Goal: Transaction & Acquisition: Download file/media

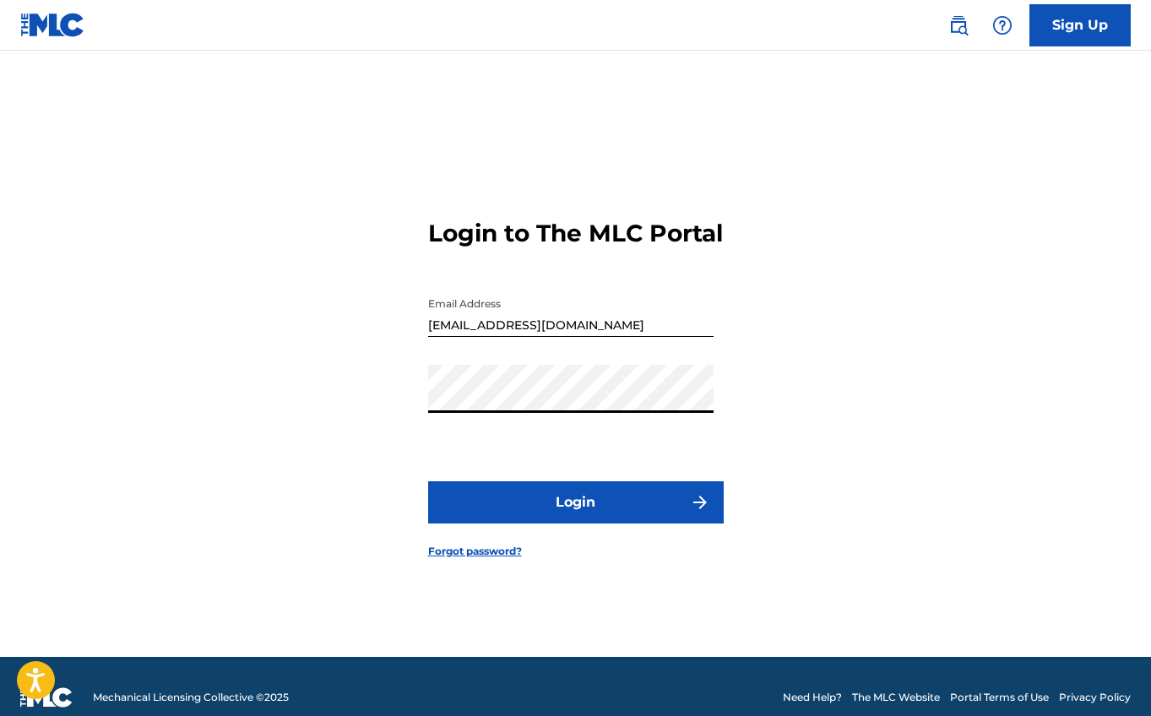
click at [508, 520] on button "Login" at bounding box center [576, 502] width 296 height 42
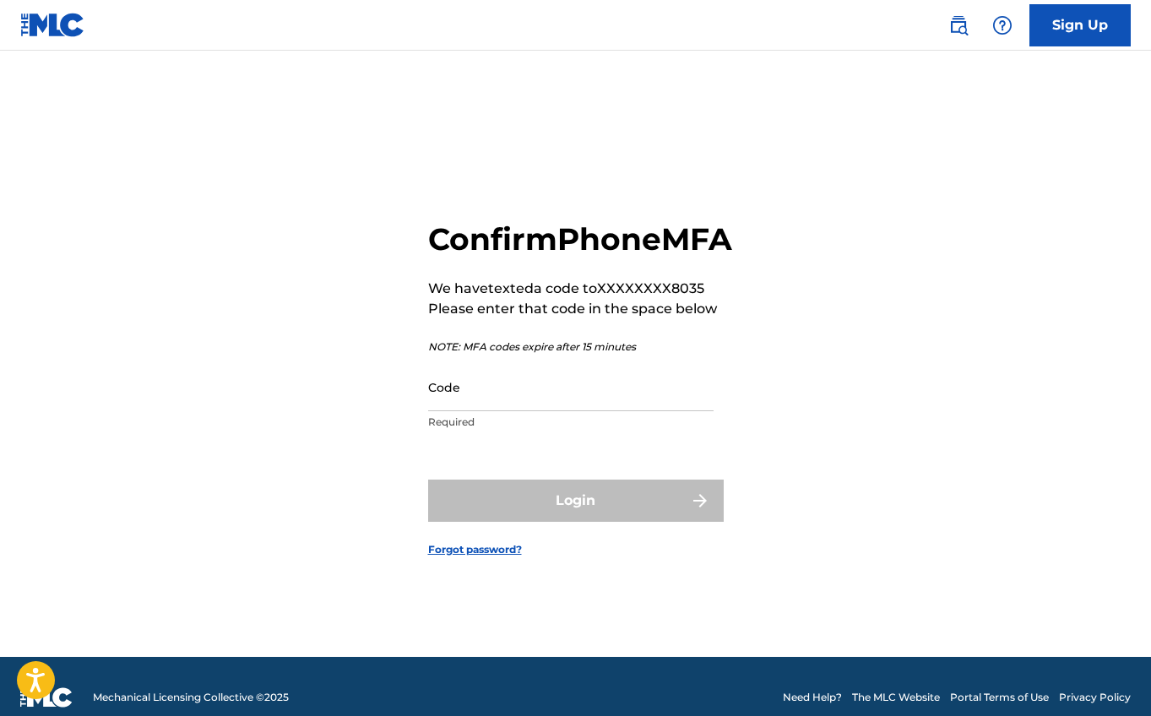
click at [469, 411] on input "Code" at bounding box center [570, 387] width 285 height 48
click at [476, 409] on input "Code" at bounding box center [570, 387] width 285 height 48
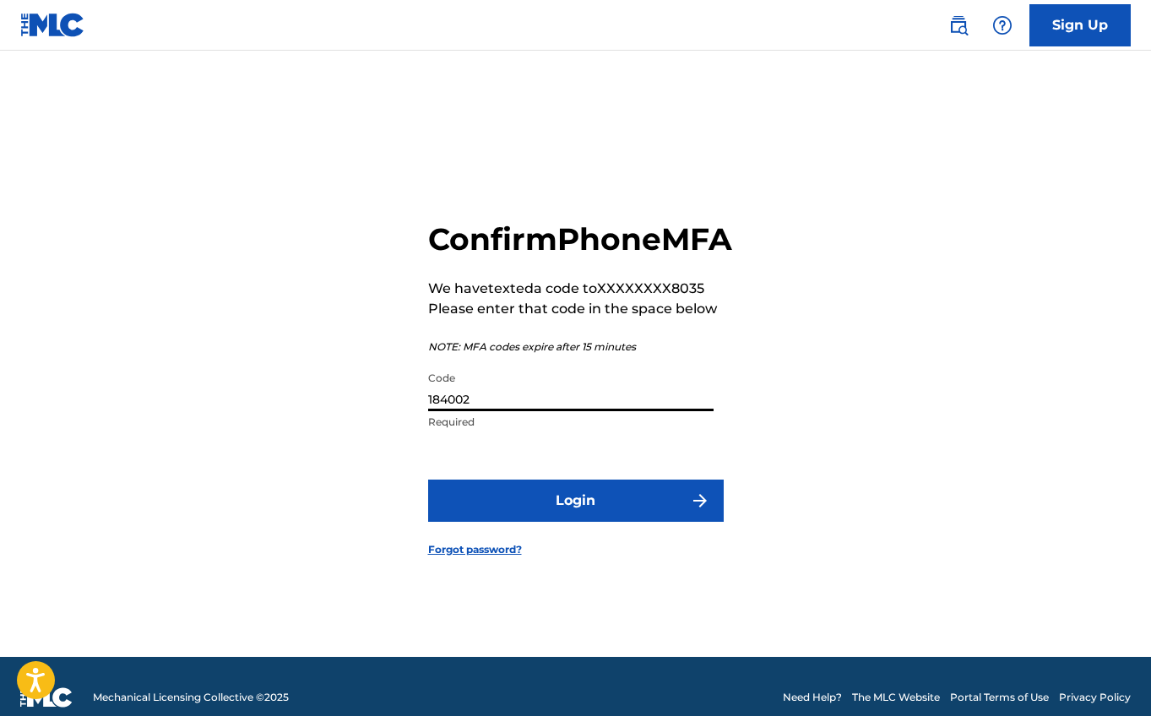
type input "184002"
click at [509, 513] on button "Login" at bounding box center [576, 501] width 296 height 42
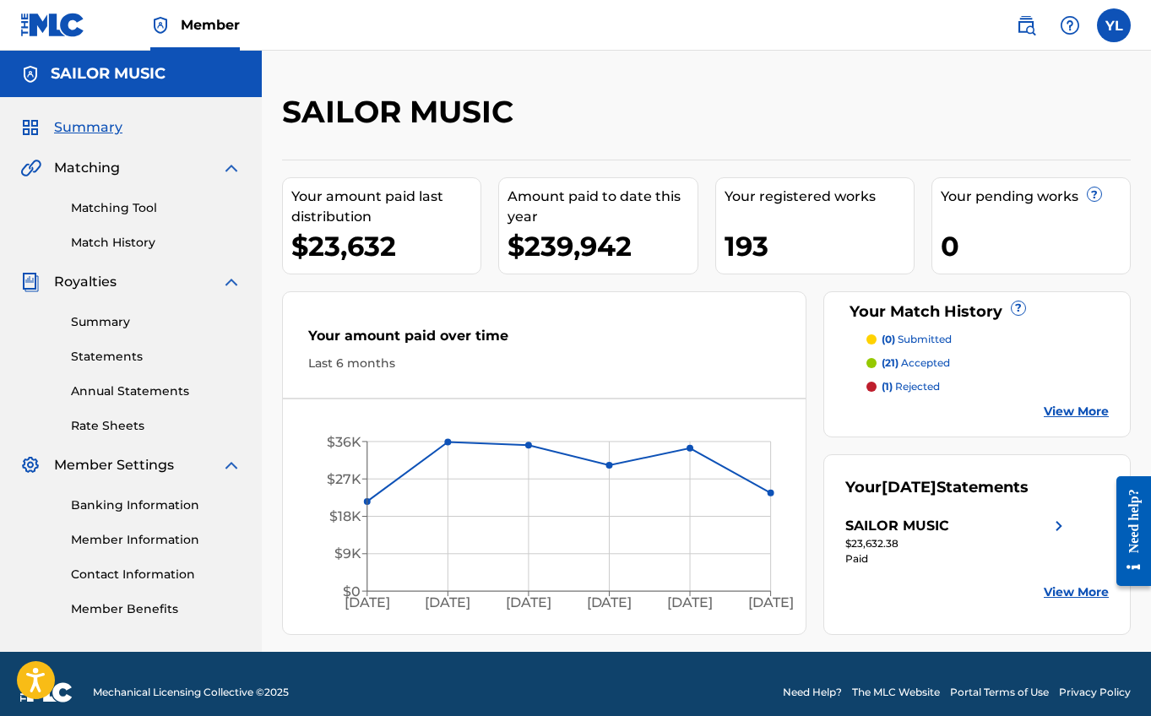
click at [101, 349] on link "Statements" at bounding box center [156, 357] width 171 height 18
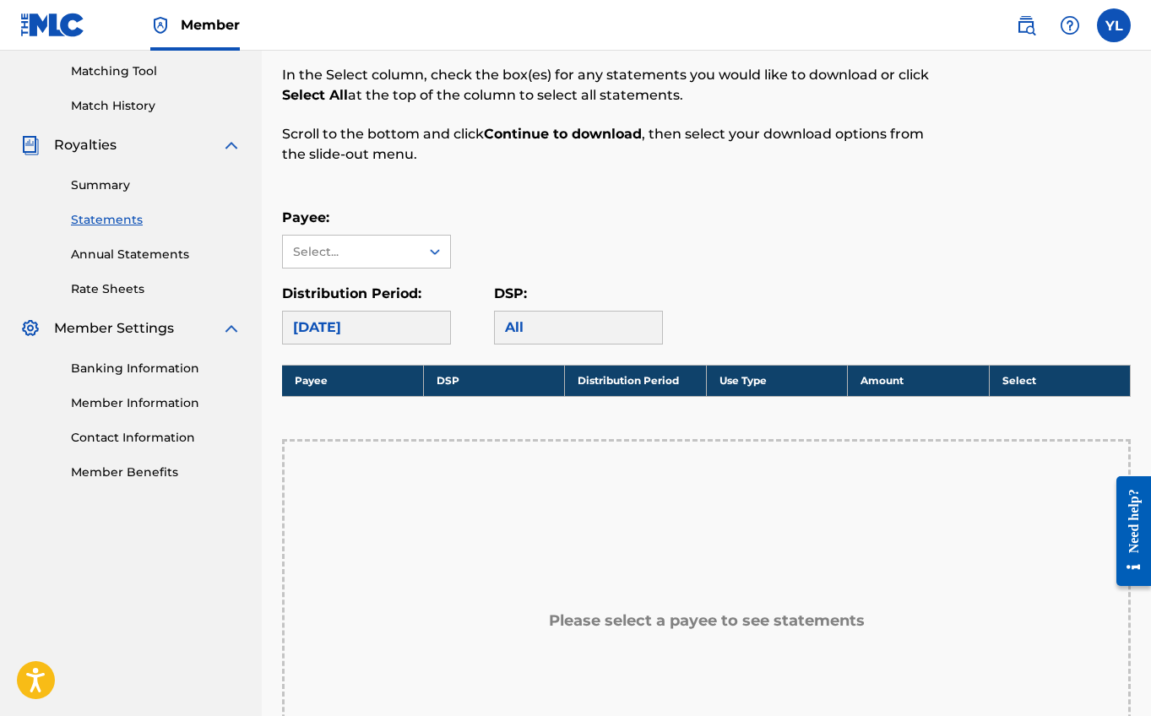
scroll to position [61, 0]
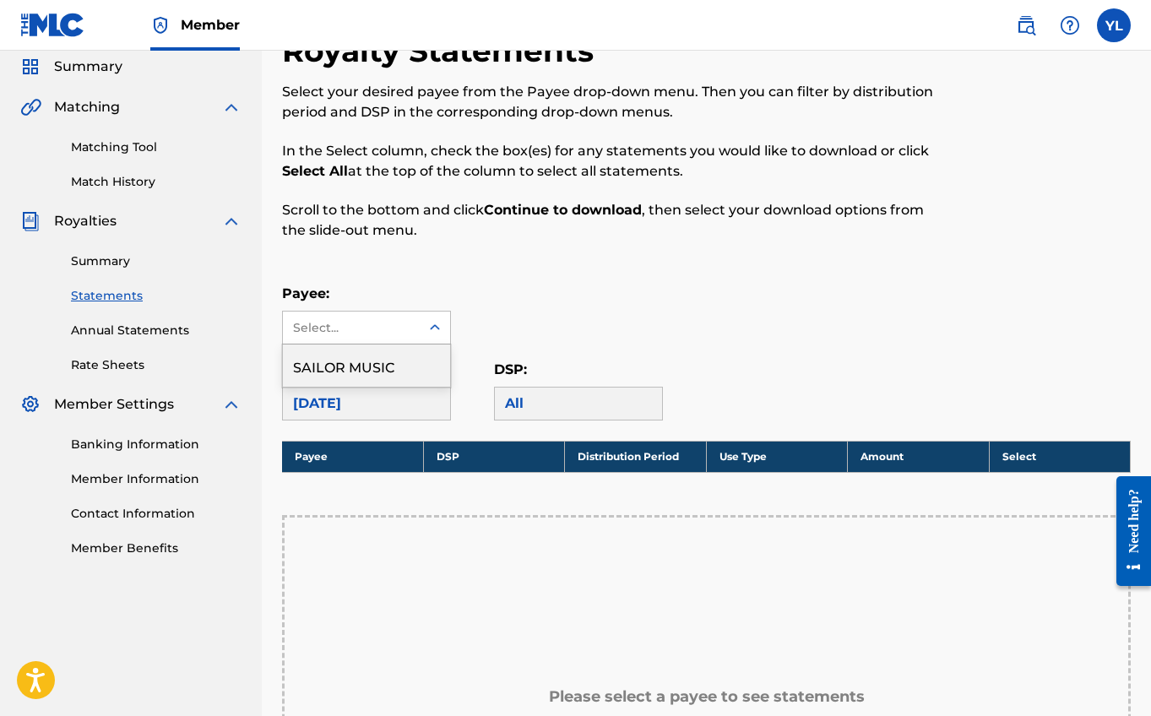
click at [363, 328] on div "Select..." at bounding box center [350, 328] width 115 height 18
click at [362, 365] on div "SAILOR MUSIC" at bounding box center [366, 365] width 167 height 42
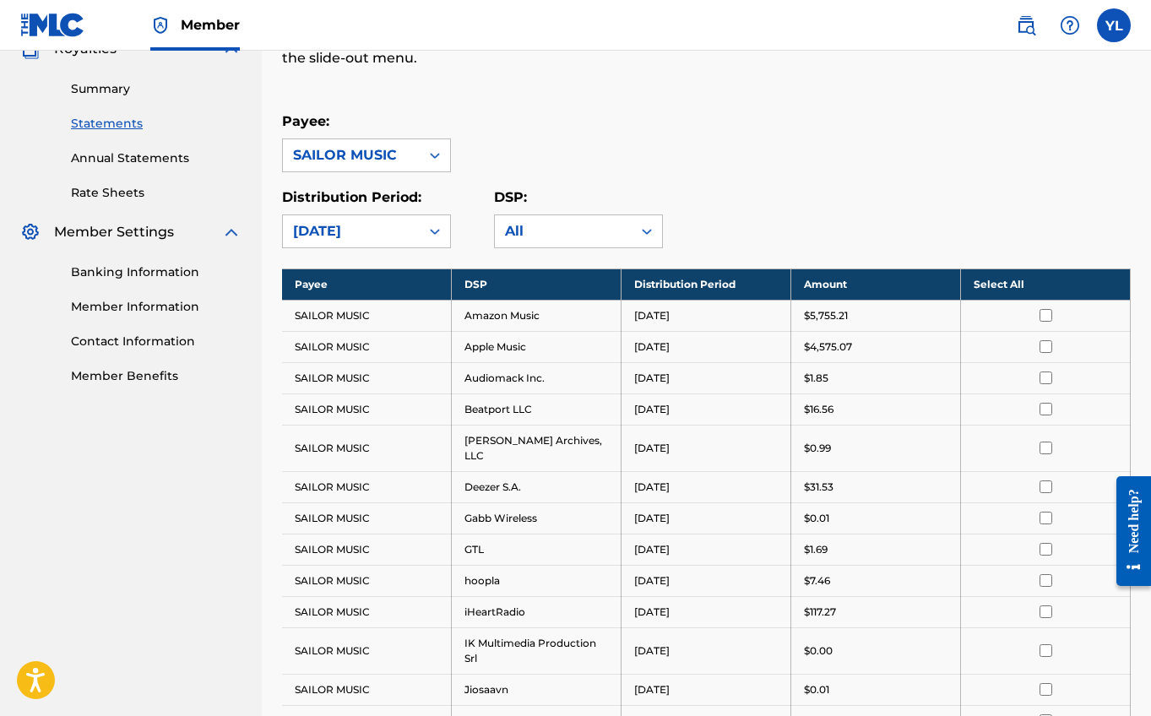
scroll to position [145, 0]
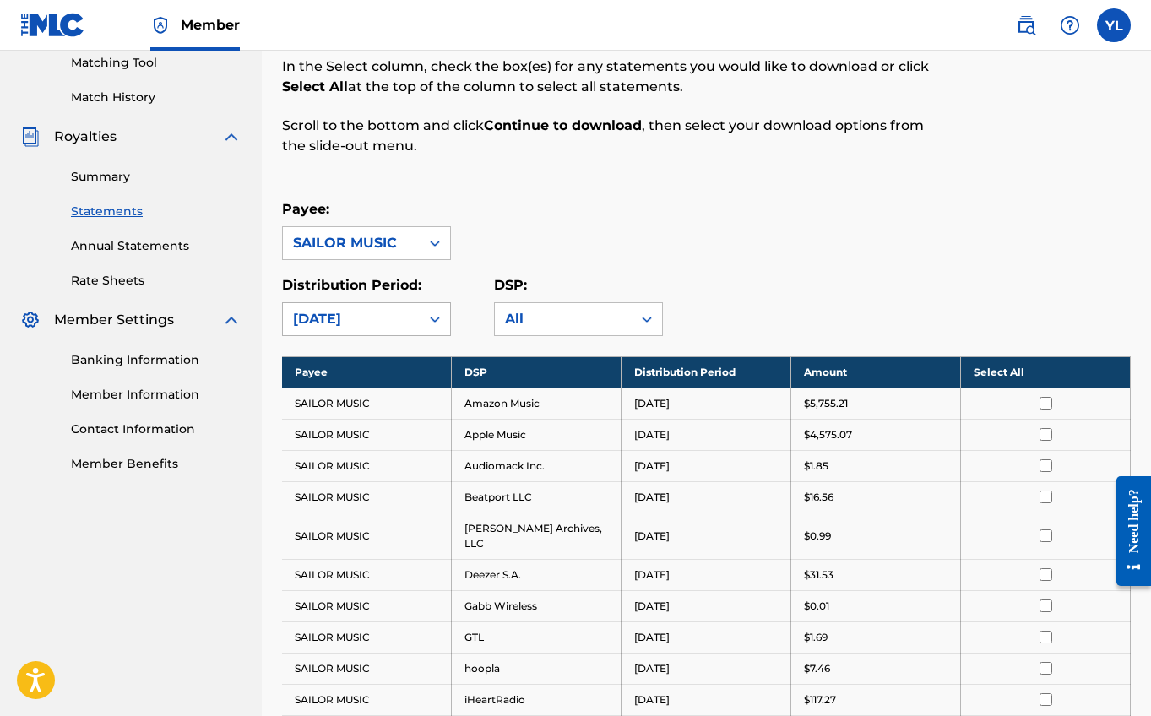
click at [377, 322] on div "[DATE]" at bounding box center [351, 319] width 117 height 20
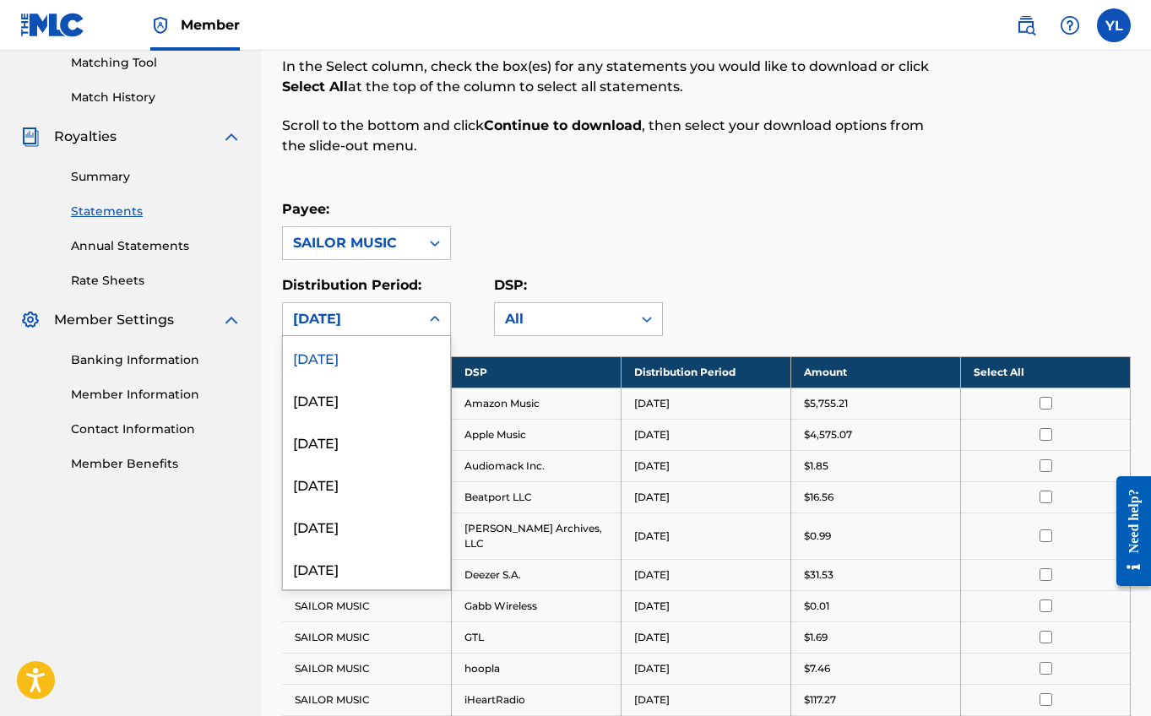
click at [371, 355] on div "[DATE]" at bounding box center [366, 357] width 167 height 42
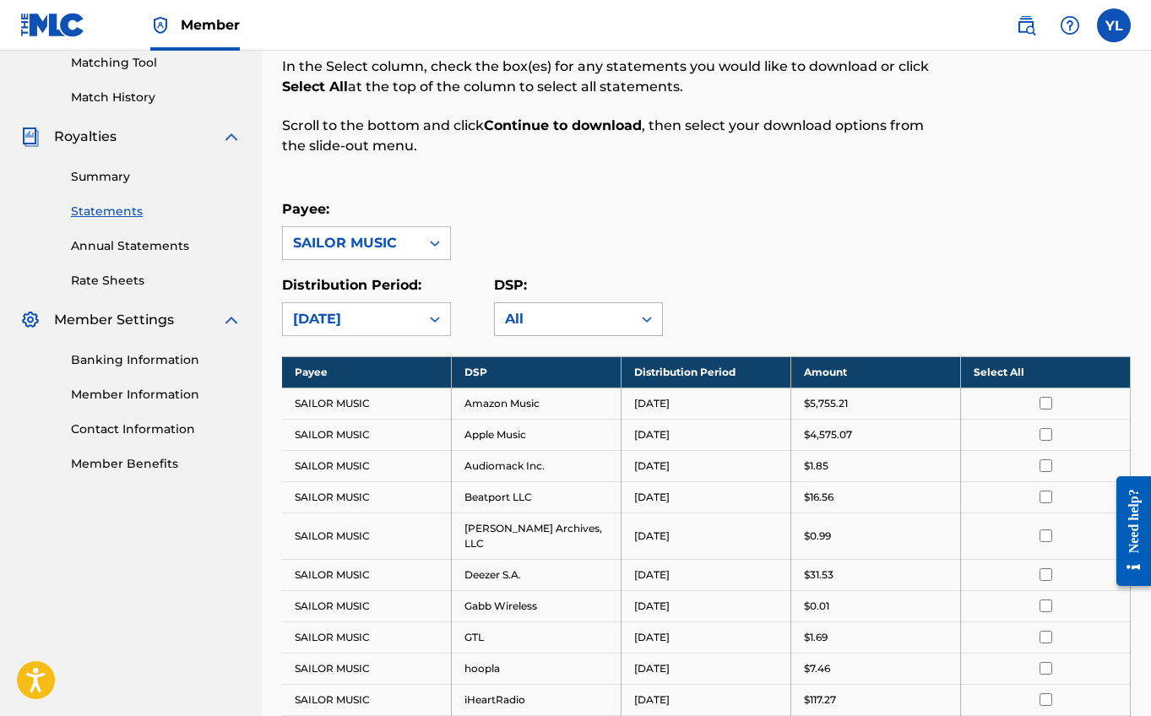
click at [570, 317] on div "All" at bounding box center [563, 319] width 117 height 20
click at [642, 281] on p "DSP:" at bounding box center [578, 285] width 169 height 20
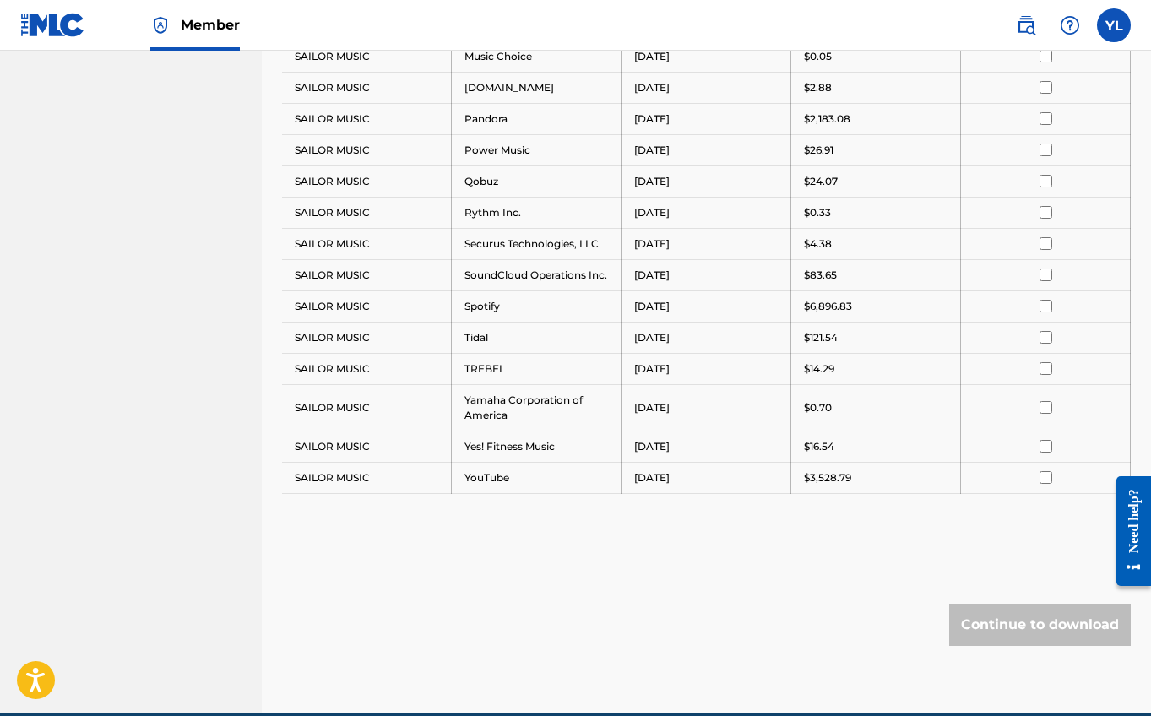
scroll to position [1132, 0]
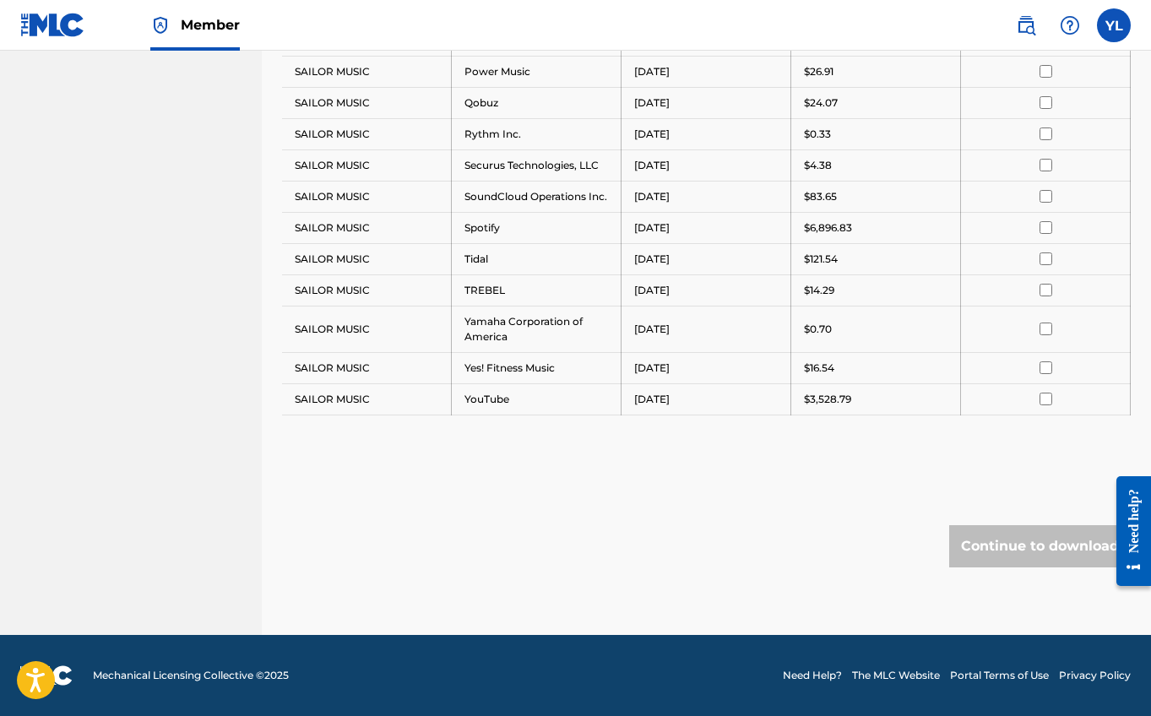
click at [999, 542] on div "Continue to download" at bounding box center [1040, 546] width 182 height 42
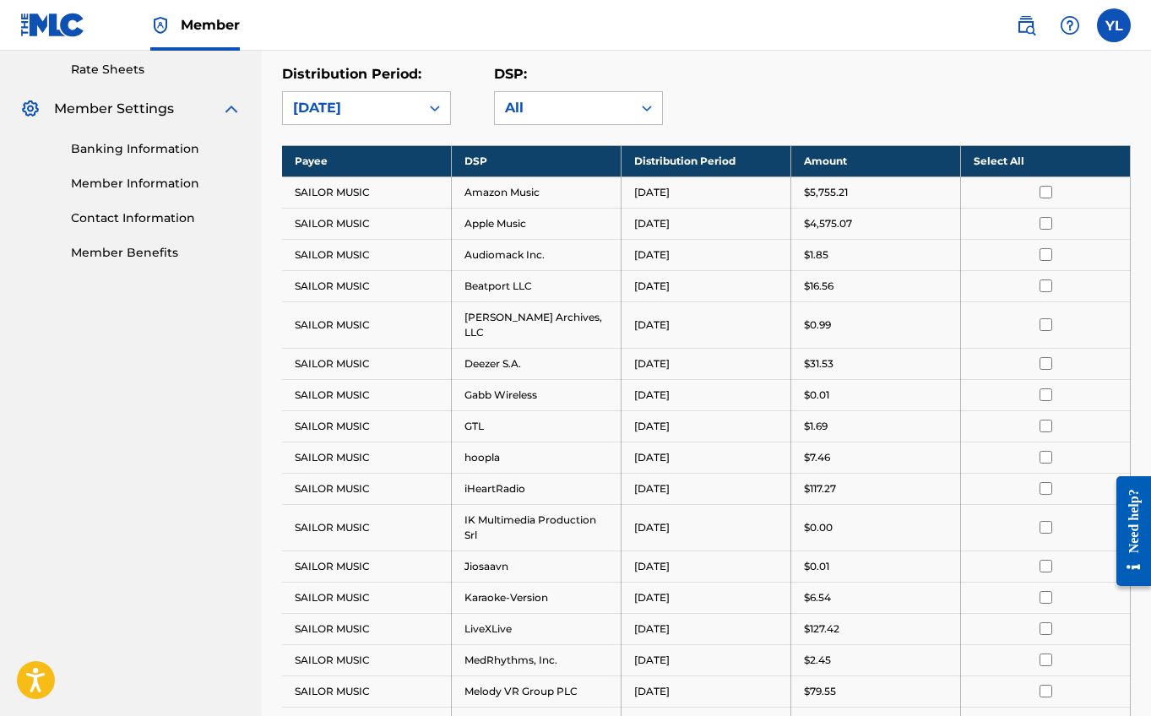
scroll to position [288, 0]
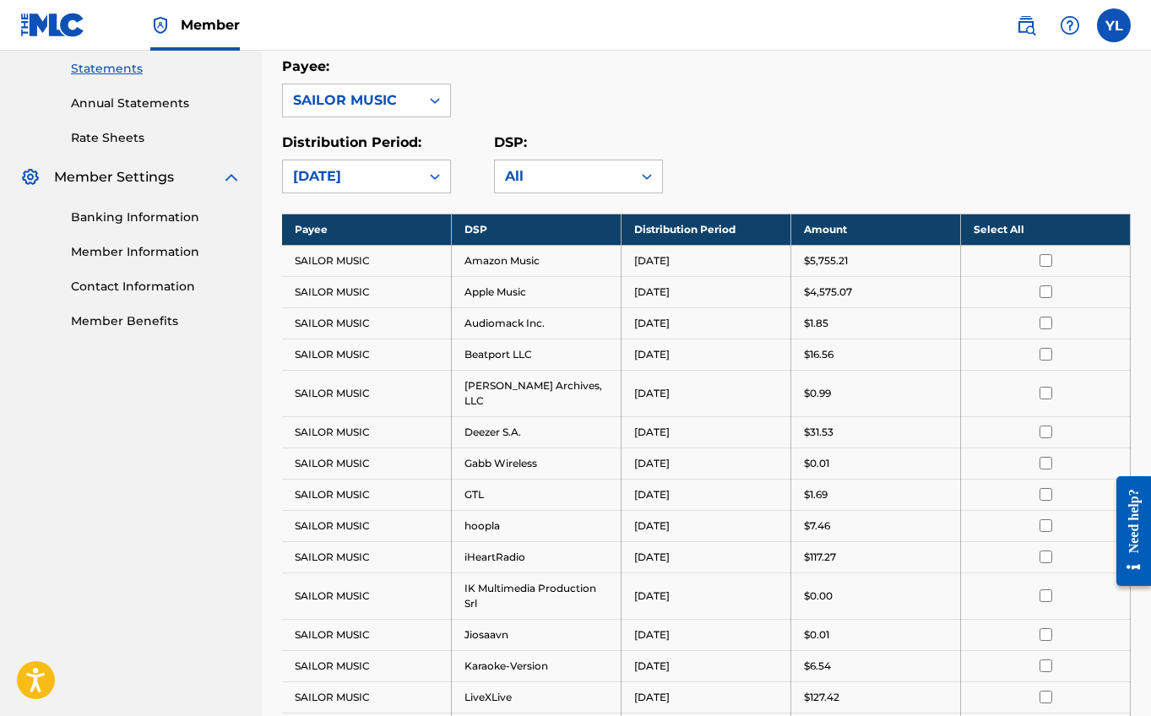
click at [1044, 262] on input "checkbox" at bounding box center [1045, 260] width 13 height 13
click at [987, 223] on th "Deselect All" at bounding box center [1046, 229] width 170 height 31
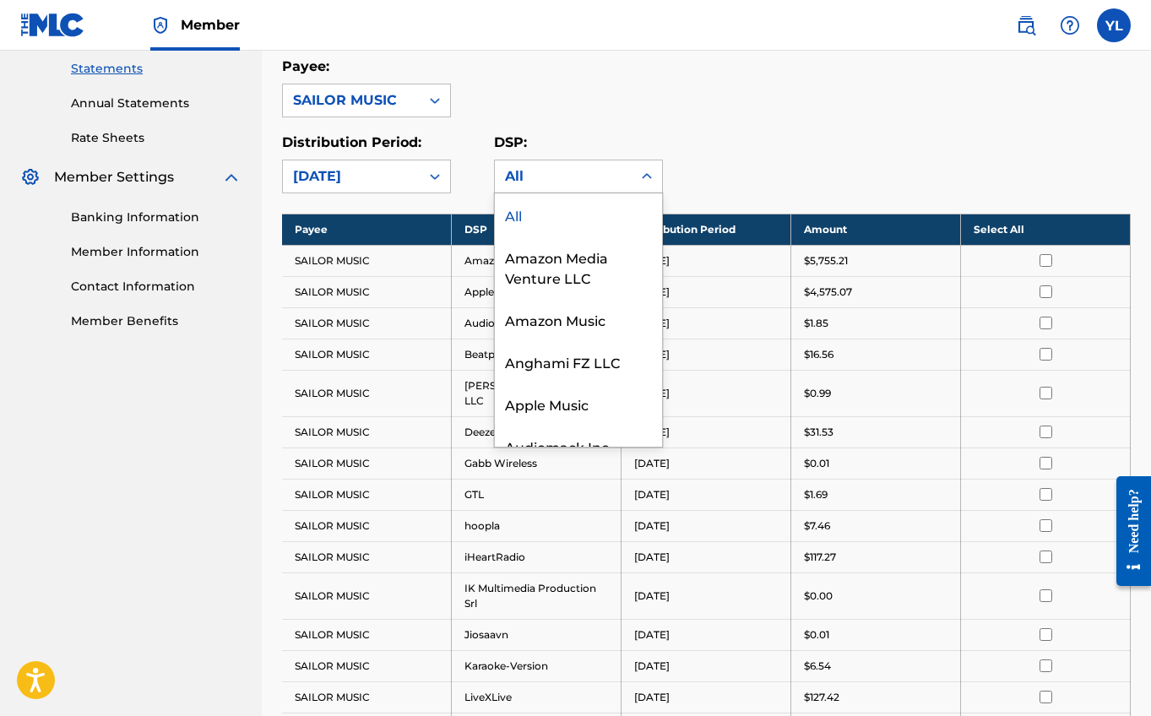
click at [539, 175] on div "All" at bounding box center [563, 176] width 117 height 20
click at [772, 131] on div "Payee: SAILOR MUSIC Distribution Period: [DATE] DSP: 42 results available. Use …" at bounding box center [706, 125] width 849 height 137
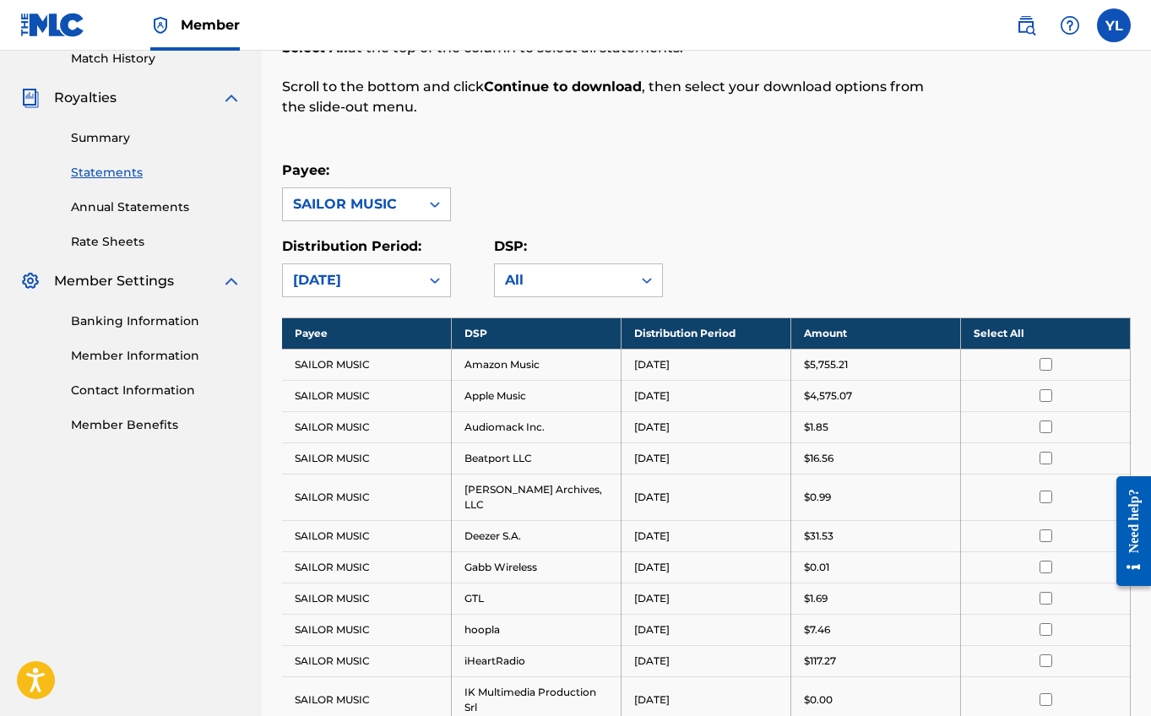
scroll to position [35, 0]
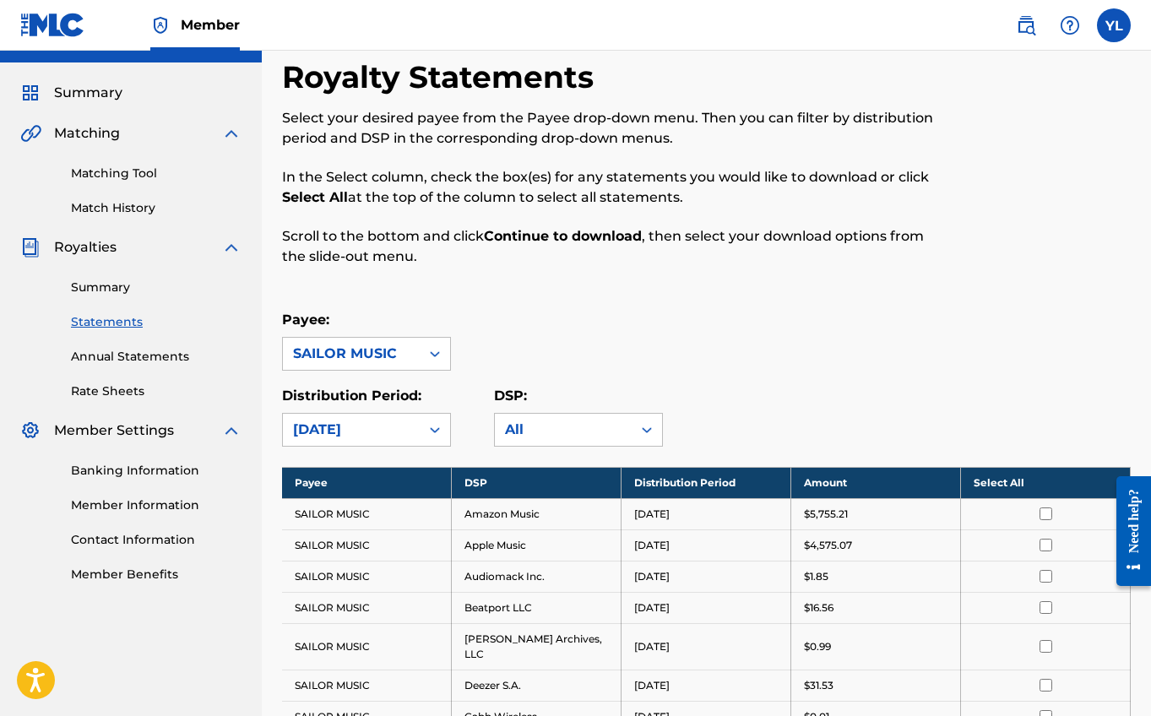
click at [981, 487] on th "Select All" at bounding box center [1046, 482] width 170 height 31
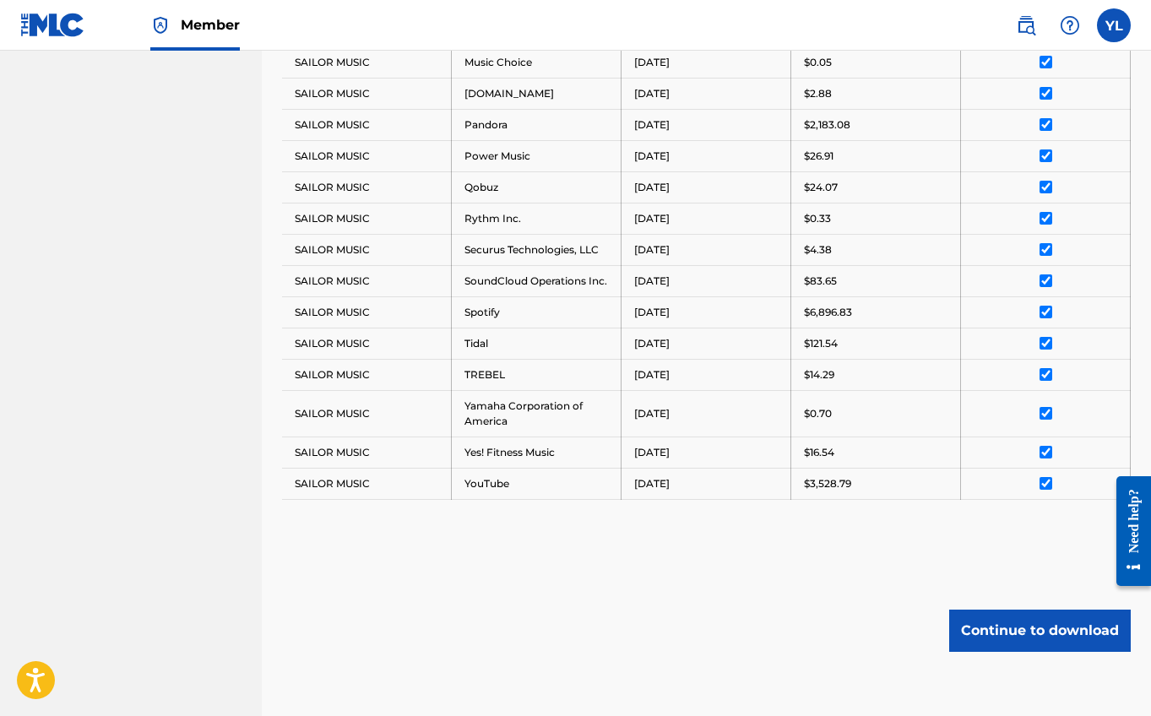
scroll to position [1132, 0]
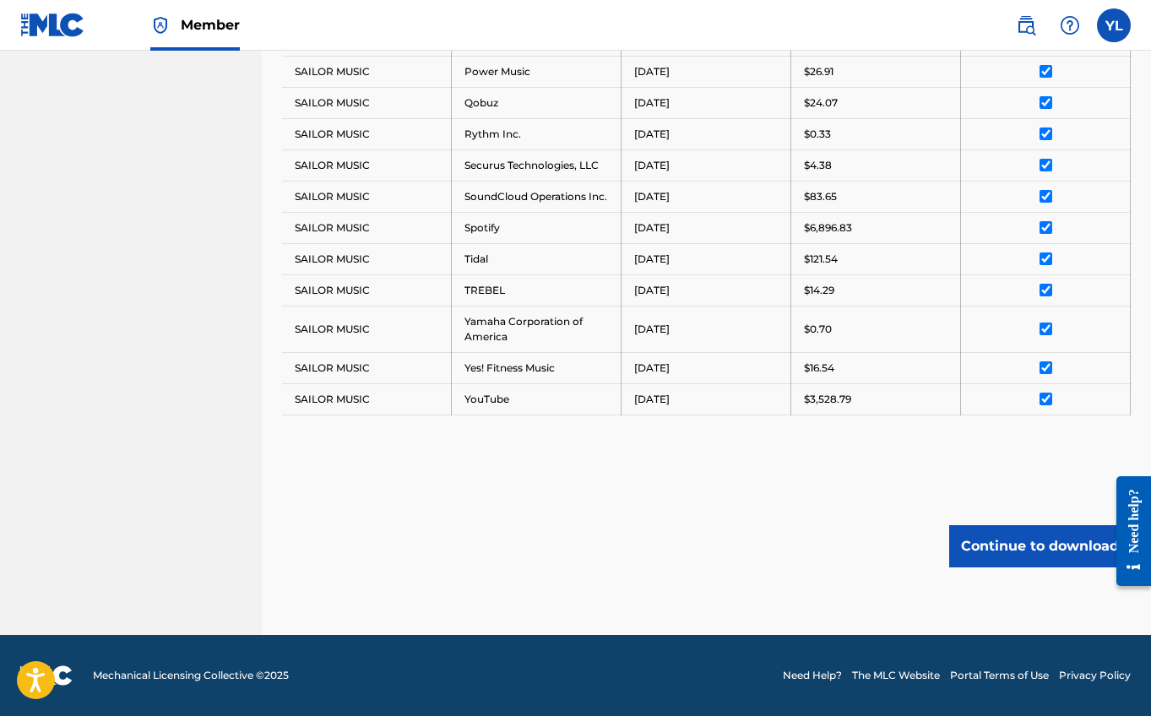
click at [1012, 540] on button "Continue to download" at bounding box center [1040, 546] width 182 height 42
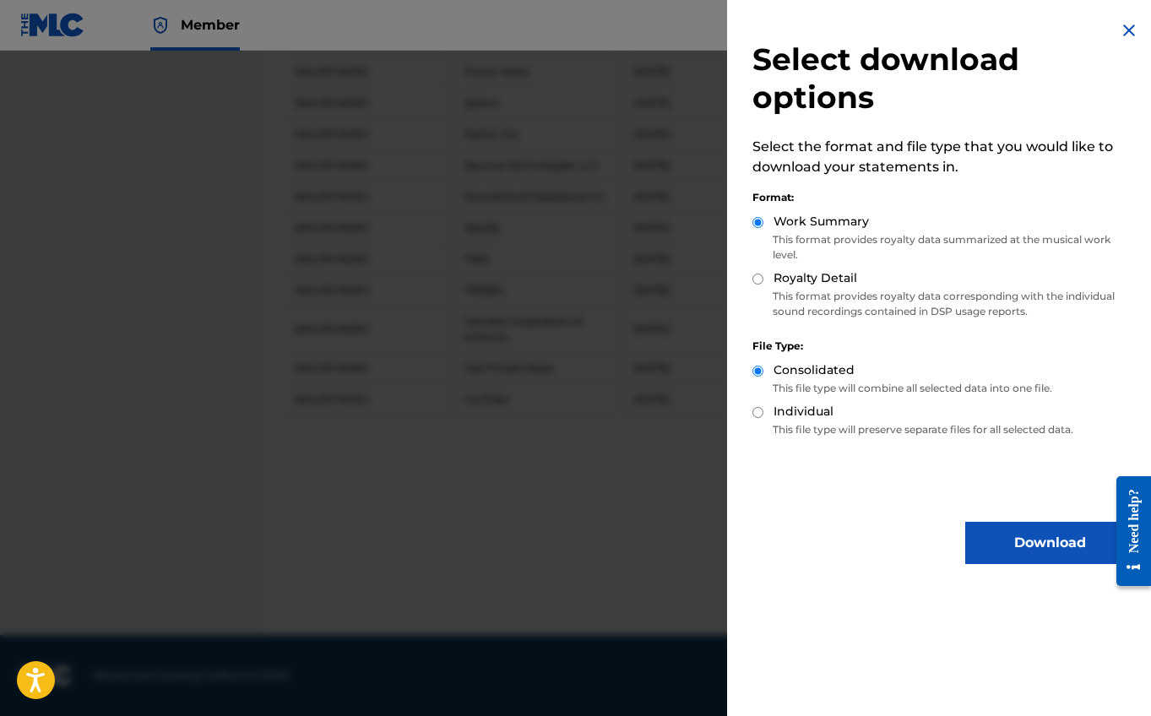
click at [1011, 536] on button "Download" at bounding box center [1049, 543] width 169 height 42
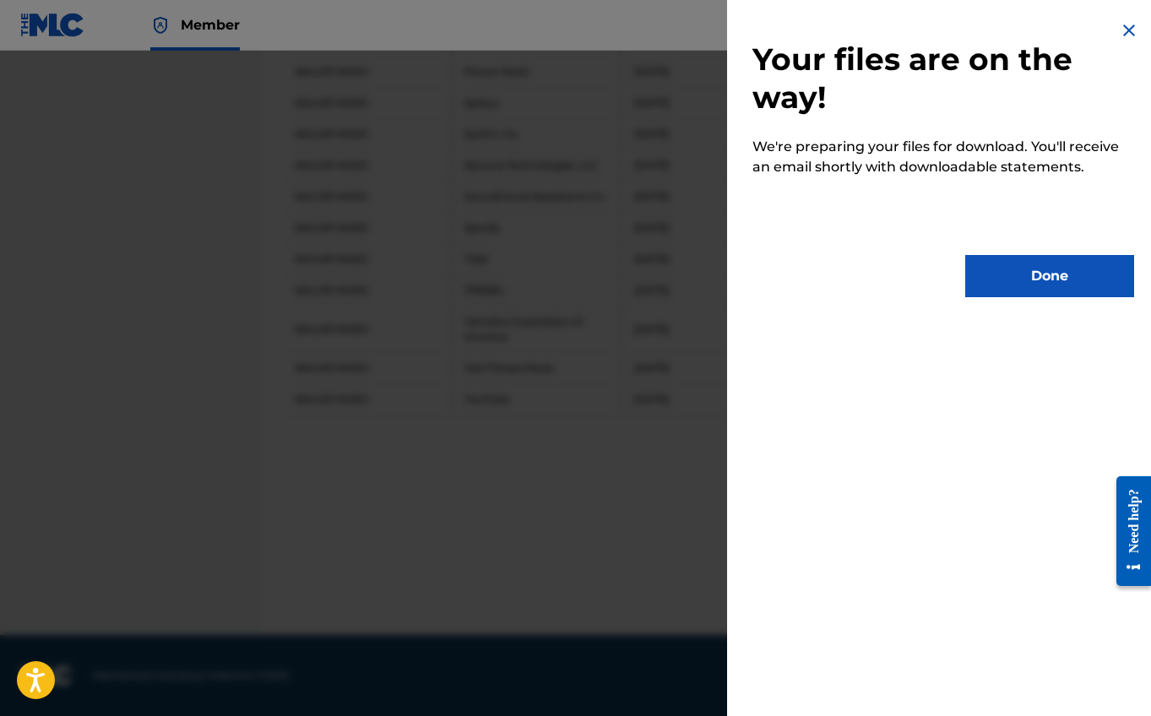
click at [1008, 284] on button "Done" at bounding box center [1049, 276] width 169 height 42
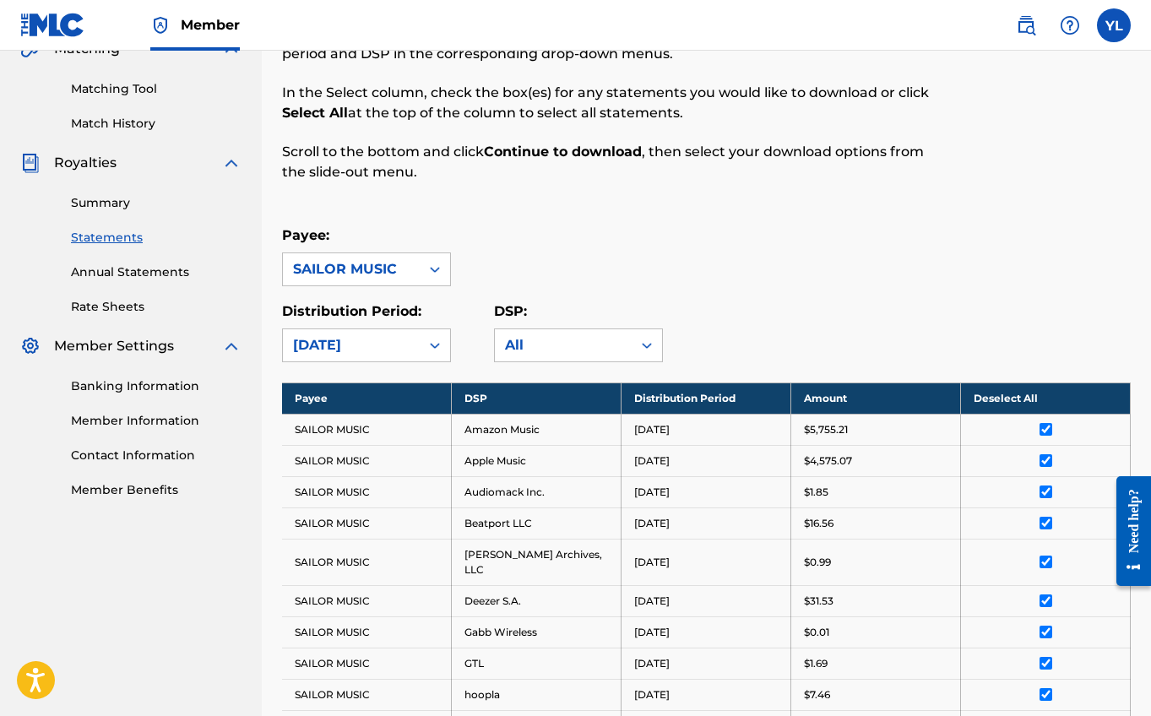
scroll to position [0, 0]
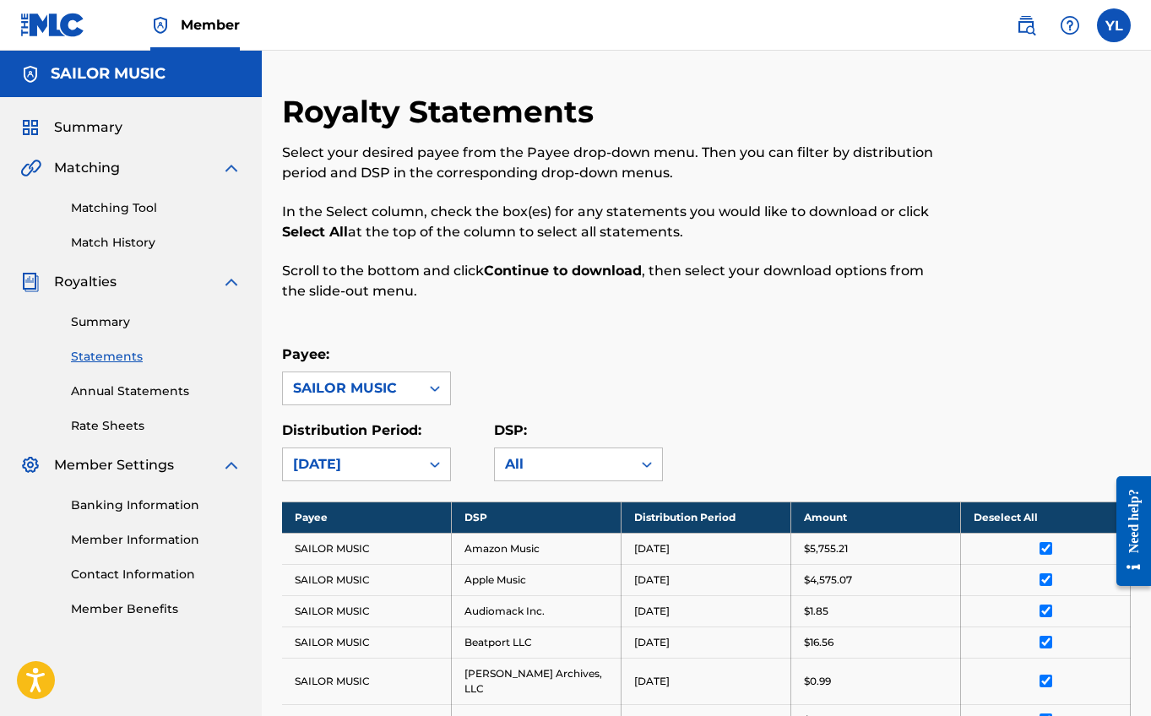
click at [94, 317] on link "Summary" at bounding box center [156, 322] width 171 height 18
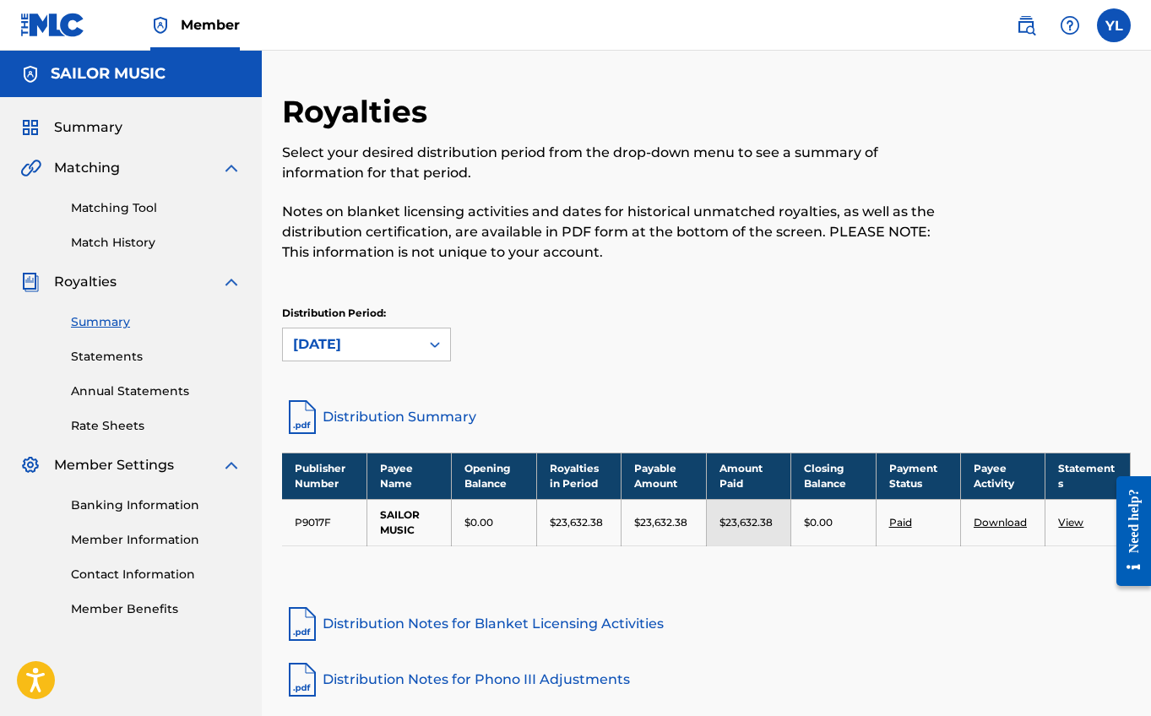
click at [1009, 525] on link "Download" at bounding box center [999, 522] width 53 height 13
